Goal: Register for event/course

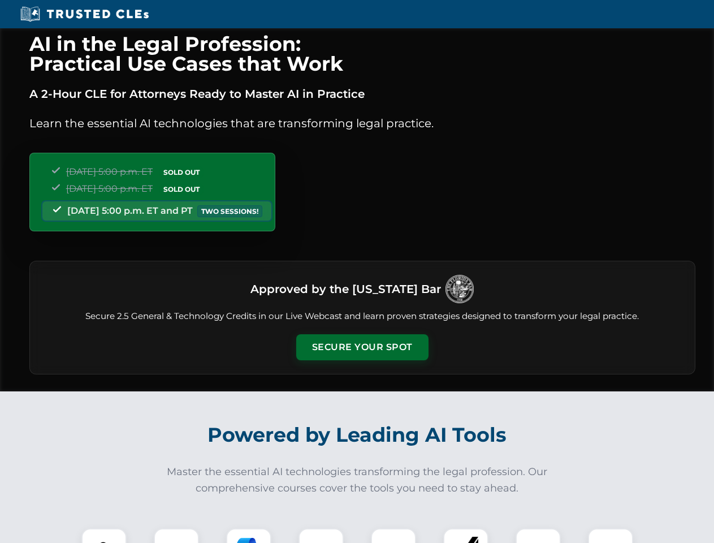
click at [362, 347] on button "Secure Your Spot" at bounding box center [362, 347] width 132 height 26
click at [104, 536] on img at bounding box center [104, 551] width 33 height 33
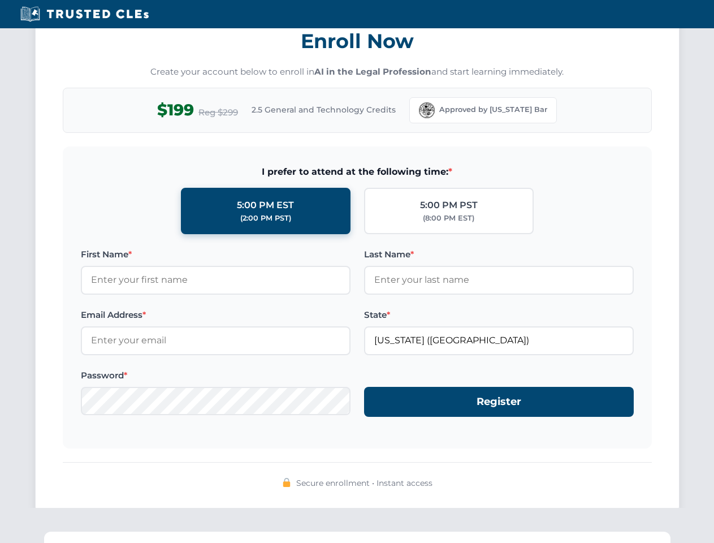
scroll to position [1110, 0]
